Goal: Transaction & Acquisition: Purchase product/service

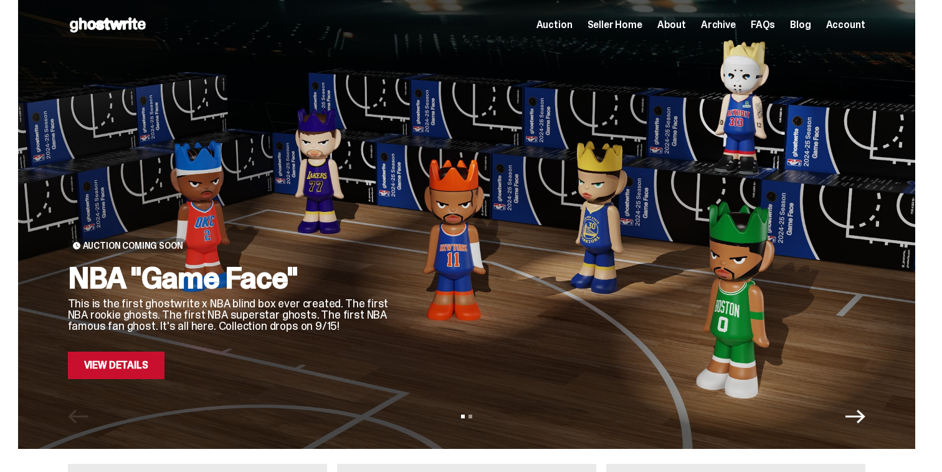
click at [125, 381] on div "Auction Coming Soon NBA "Game Face" This is the first ghostwrite x NBA blind bo…" at bounding box center [466, 224] width 897 height 449
click at [132, 364] on link "View Details" at bounding box center [116, 365] width 97 height 27
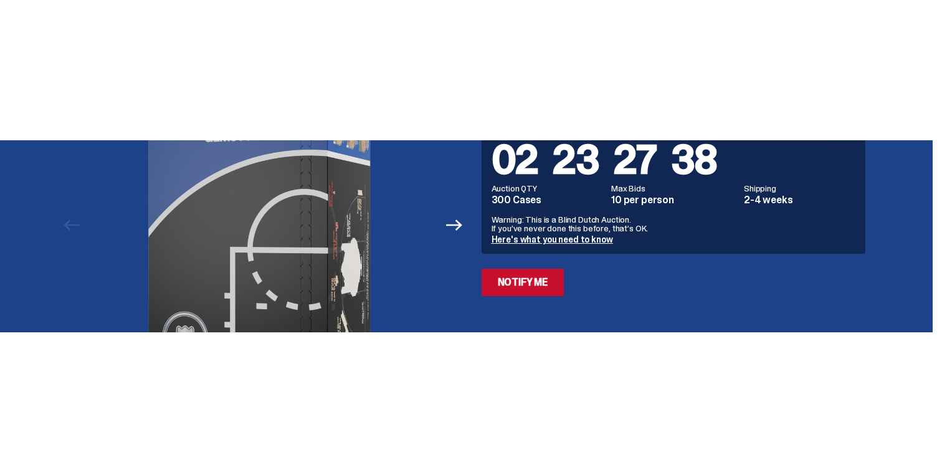
scroll to position [146, 0]
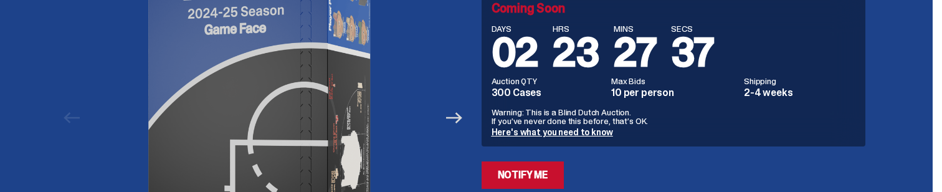
click at [452, 120] on icon "Next" at bounding box center [454, 118] width 16 height 16
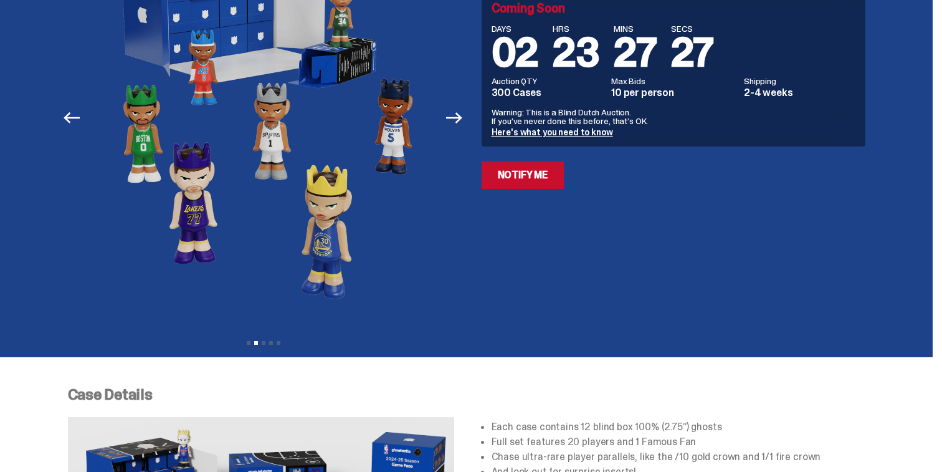
scroll to position [0, 0]
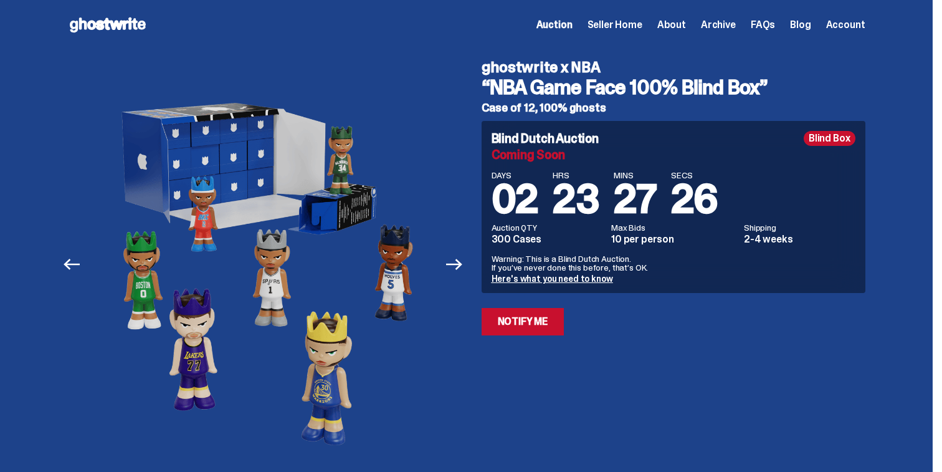
click at [631, 22] on span "Seller Home" at bounding box center [615, 25] width 55 height 10
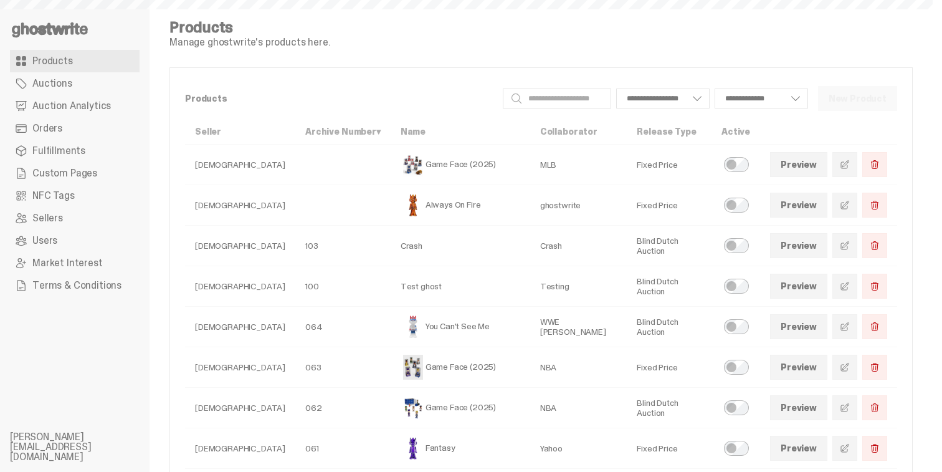
select select
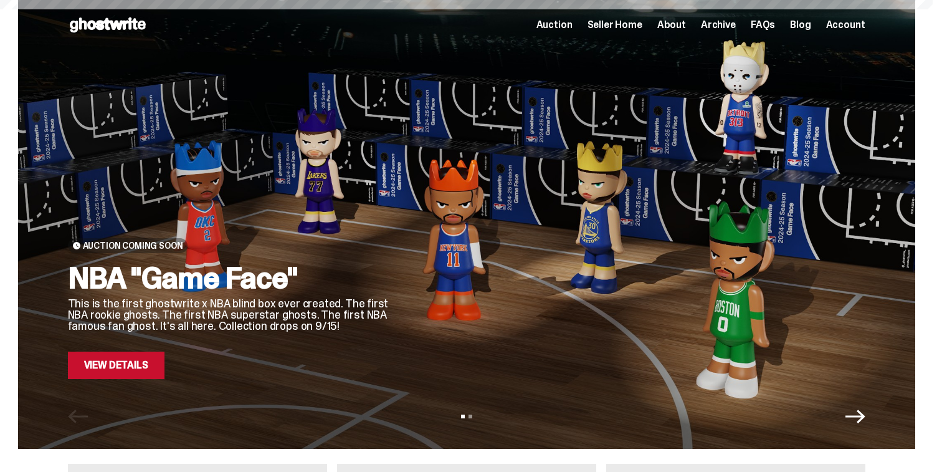
click at [634, 22] on span "Seller Home" at bounding box center [615, 25] width 55 height 10
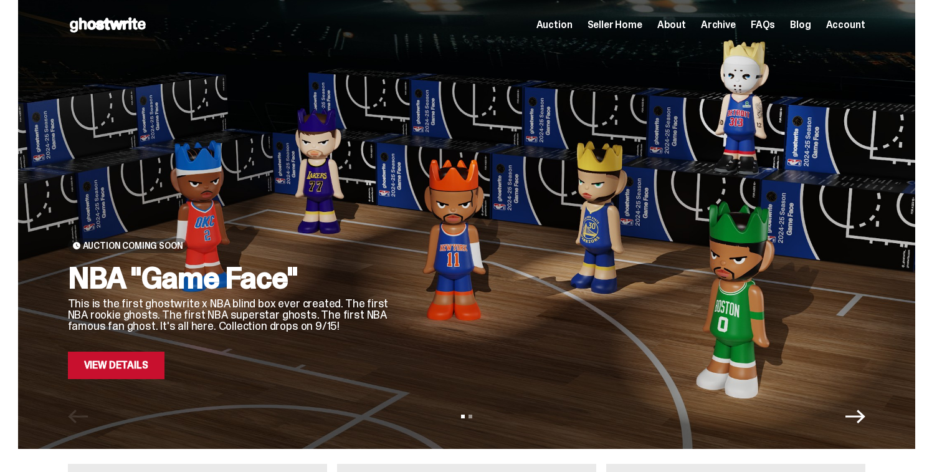
click at [144, 362] on link "View Details" at bounding box center [116, 365] width 97 height 27
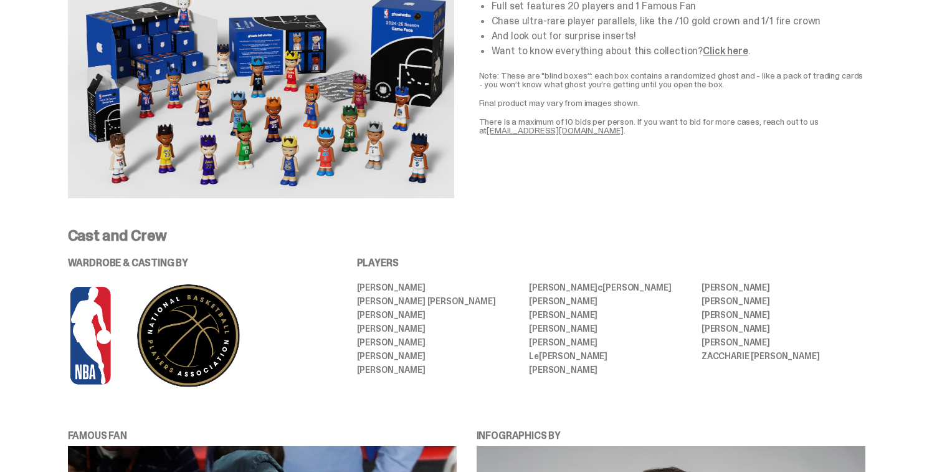
scroll to position [1034, 0]
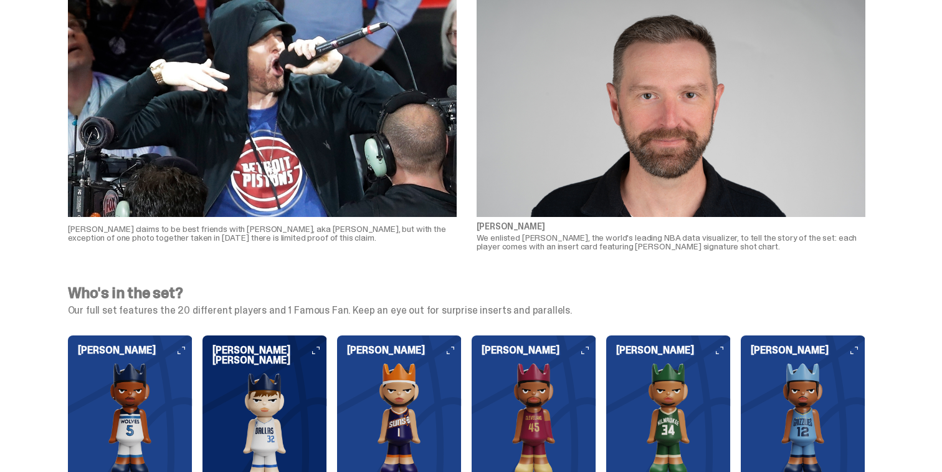
click at [391, 387] on img at bounding box center [399, 419] width 125 height 112
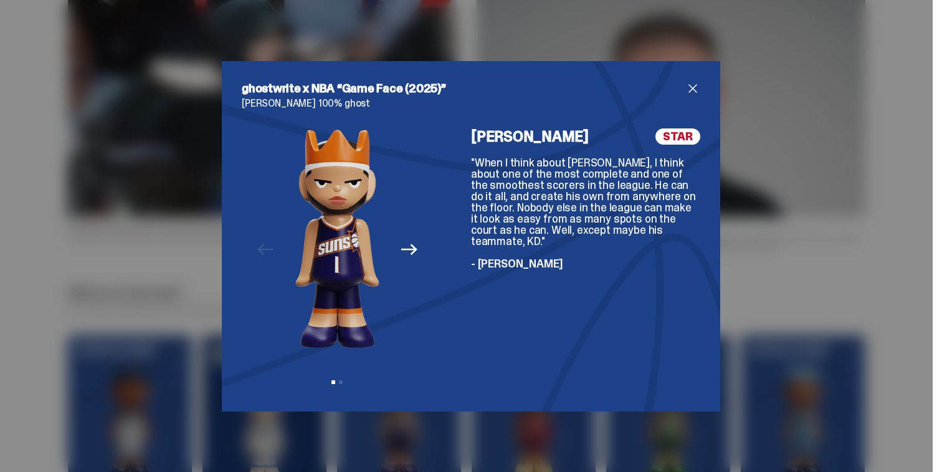
click at [411, 247] on icon "Next" at bounding box center [409, 249] width 16 height 16
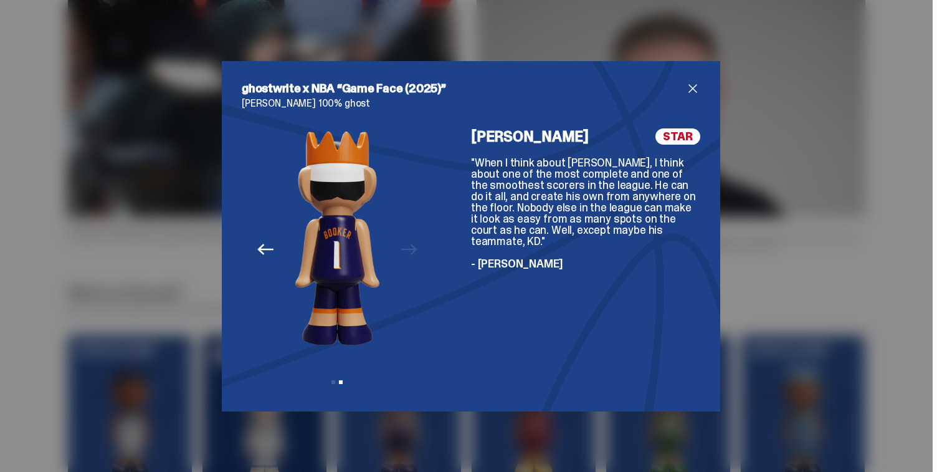
click at [272, 251] on icon "Previous" at bounding box center [265, 249] width 16 height 16
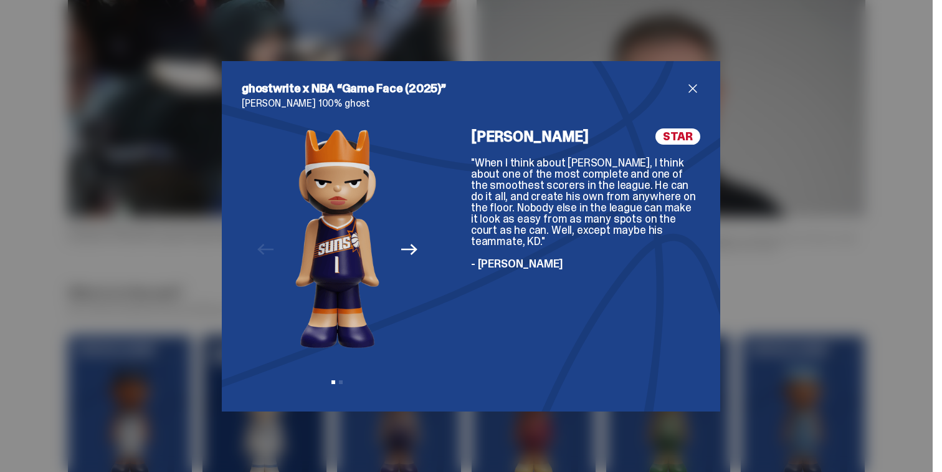
click at [788, 328] on div "ghostwrite x NBA “Game Face (2025)” Devin Booker 100% ghost Previous Next View …" at bounding box center [471, 236] width 942 height 472
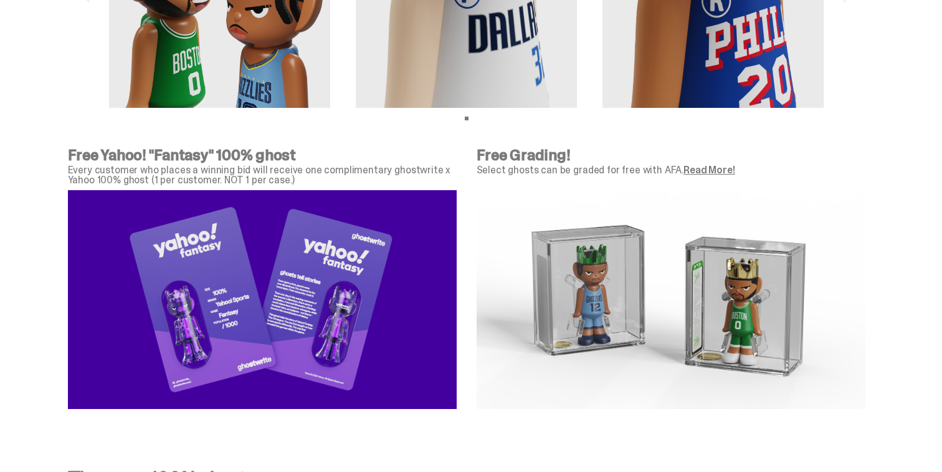
scroll to position [4370, 0]
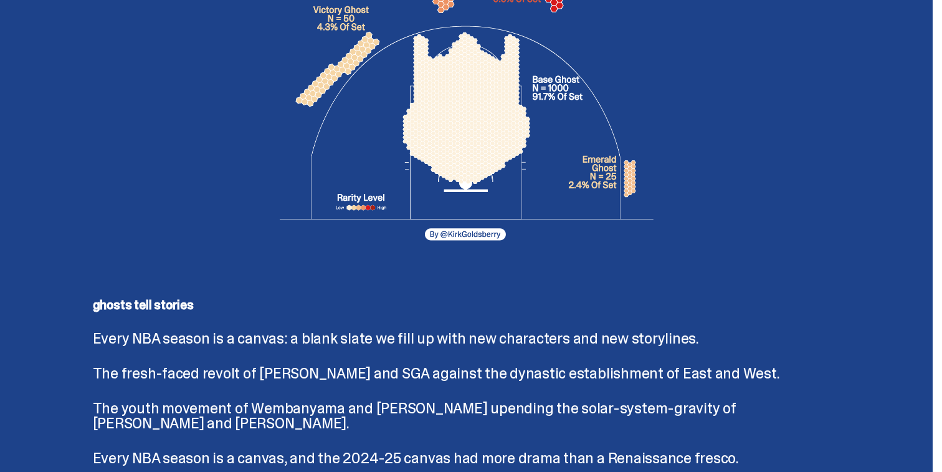
scroll to position [2382, 0]
